Goal: Task Accomplishment & Management: Manage account settings

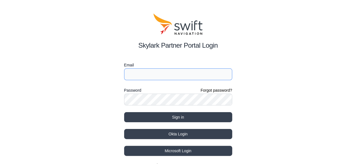
click at [189, 74] on input "Email" at bounding box center [178, 75] width 108 height 12
type input "jose.rodriguez@husqvarnagroup.com"
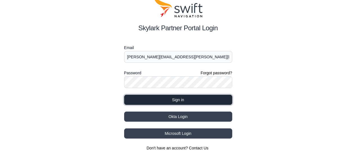
click at [190, 96] on button "Sign in" at bounding box center [178, 100] width 108 height 10
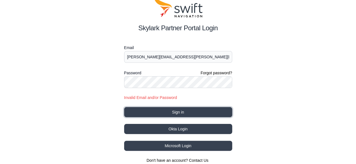
scroll to position [30, 0]
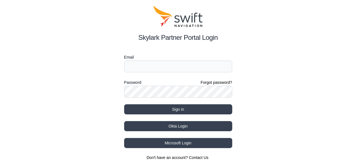
scroll to position [17, 0]
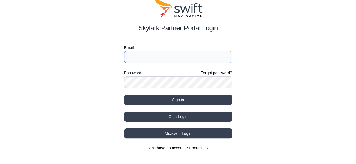
click at [204, 59] on input "Email" at bounding box center [178, 57] width 108 height 12
click at [296, 65] on div "Skylark Partner Portal Login Email Password Forgot password? Sign in Okta Login…" at bounding box center [178, 74] width 356 height 182
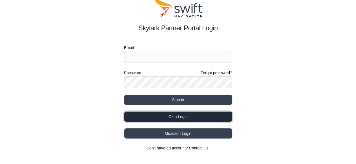
click at [197, 117] on button "Okta Login" at bounding box center [178, 117] width 108 height 10
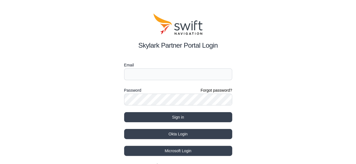
scroll to position [17, 0]
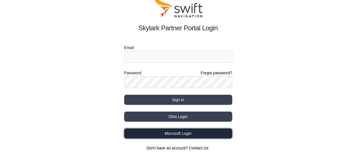
click at [188, 132] on button "Microsoft Login" at bounding box center [178, 134] width 108 height 10
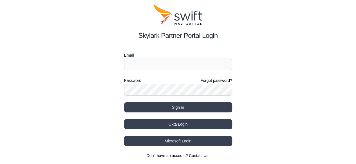
scroll to position [17, 0]
